Goal: Find specific page/section: Find specific page/section

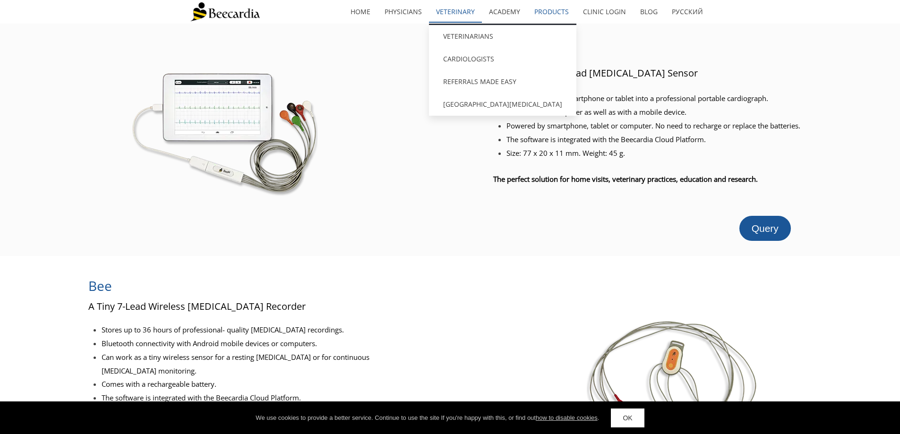
click at [446, 12] on link "Veterinary" at bounding box center [455, 12] width 53 height 22
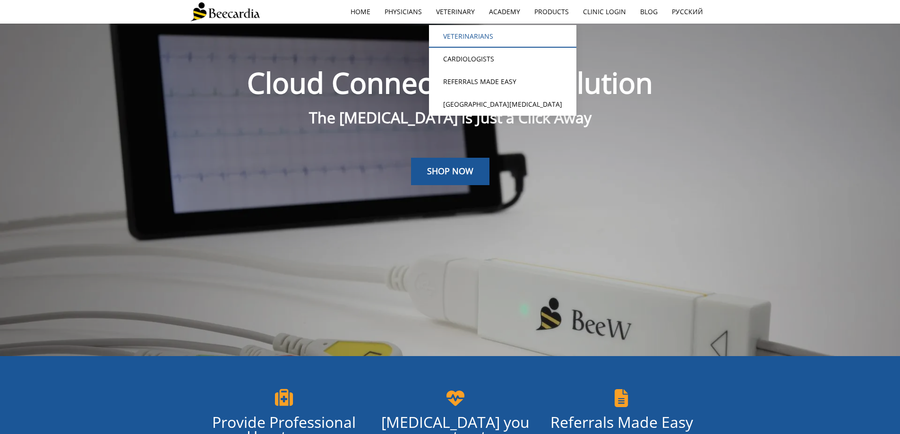
scroll to position [24, 0]
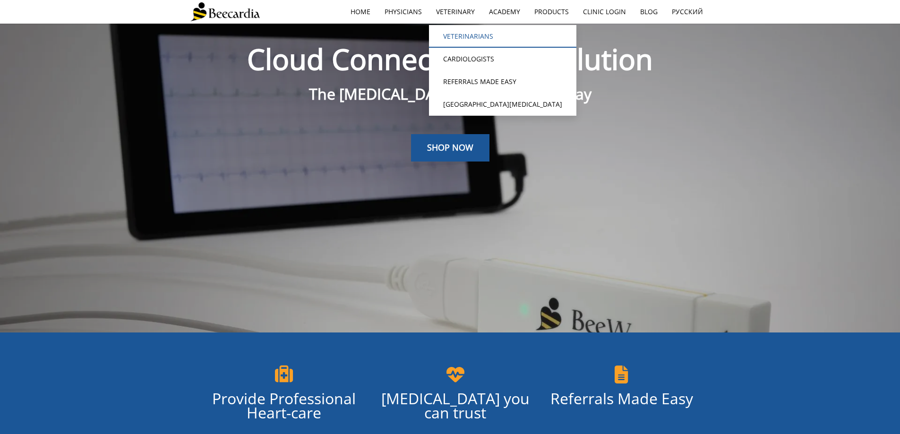
click at [460, 35] on link "Veterinarians" at bounding box center [502, 36] width 147 height 23
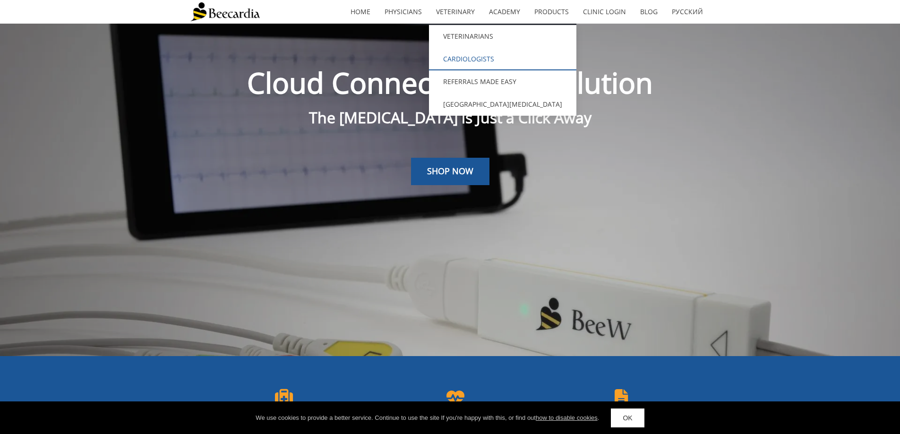
click at [469, 60] on link "Cardiologists" at bounding box center [502, 59] width 147 height 23
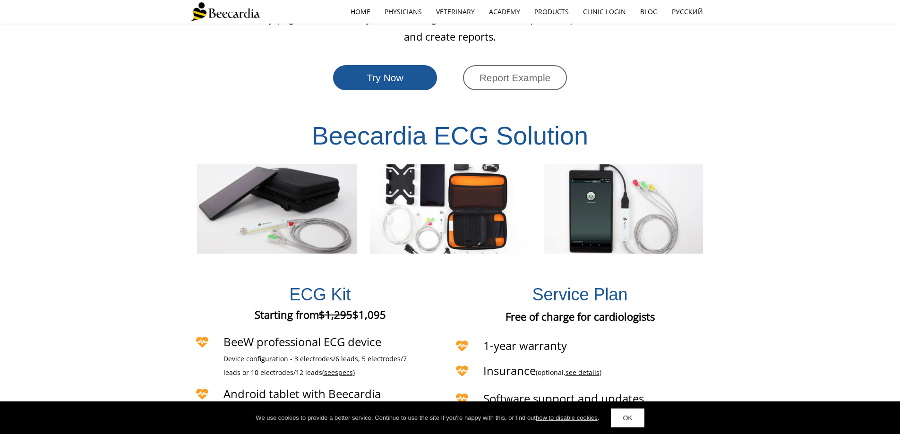
scroll to position [1961, 0]
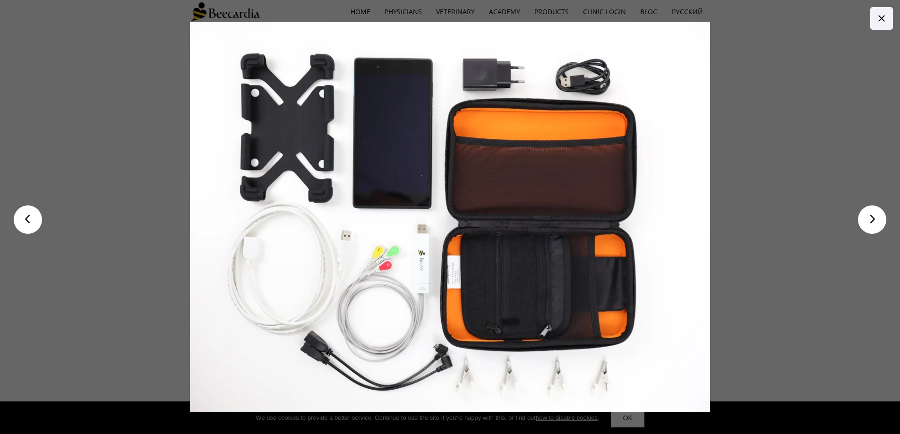
scroll to position [2434, 0]
